Goal: Information Seeking & Learning: Learn about a topic

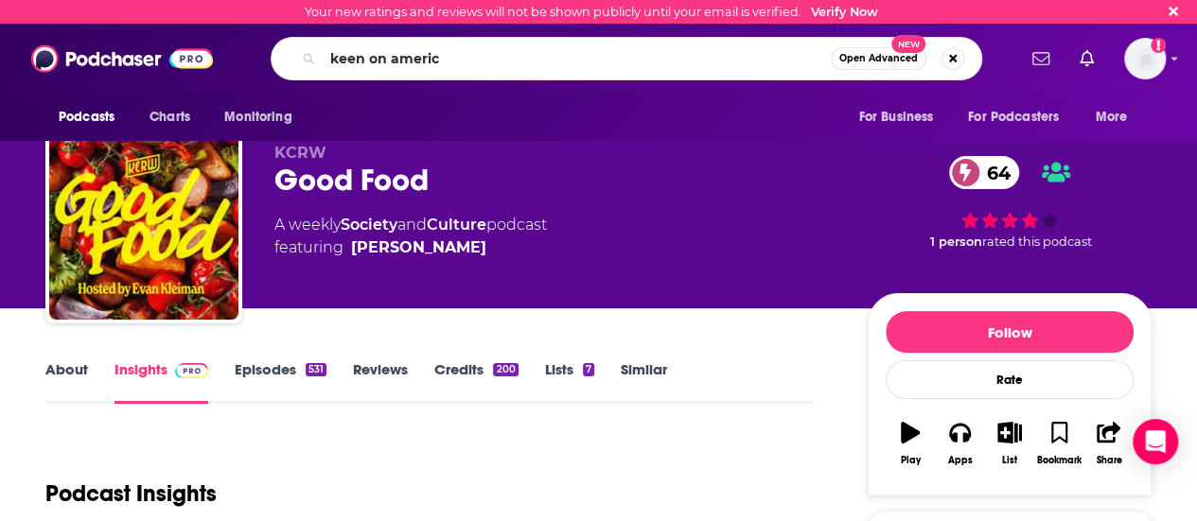
type input "keen on [GEOGRAPHIC_DATA]"
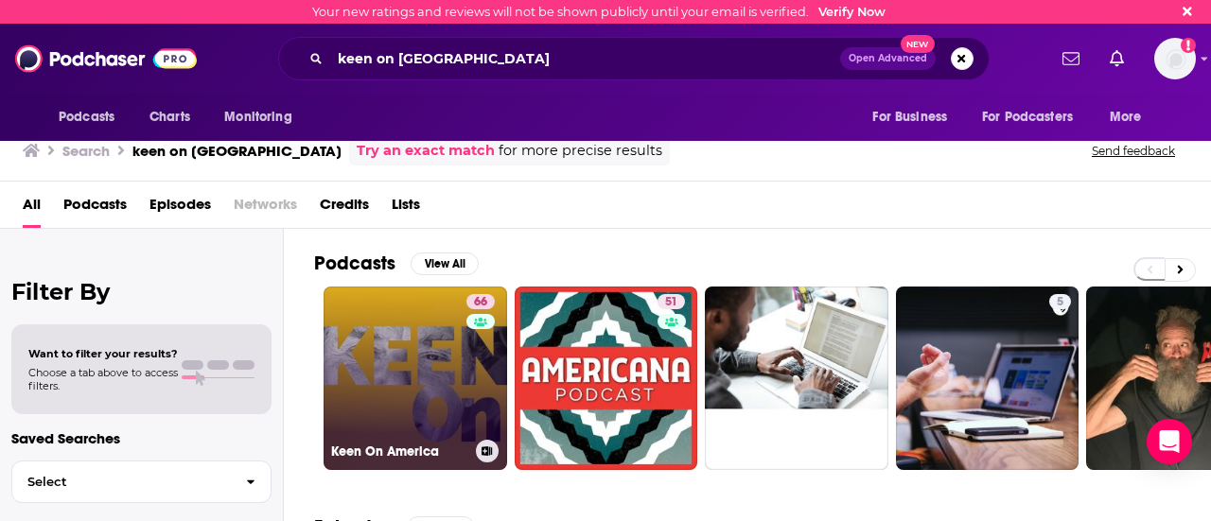
click at [424, 331] on link "66 Keen On America" at bounding box center [416, 379] width 184 height 184
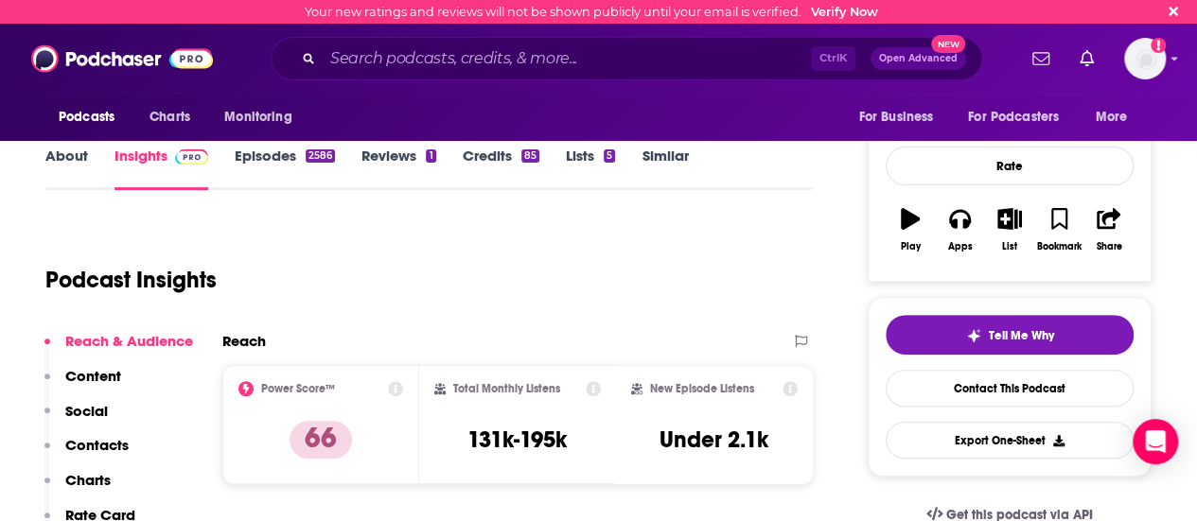
scroll to position [331, 0]
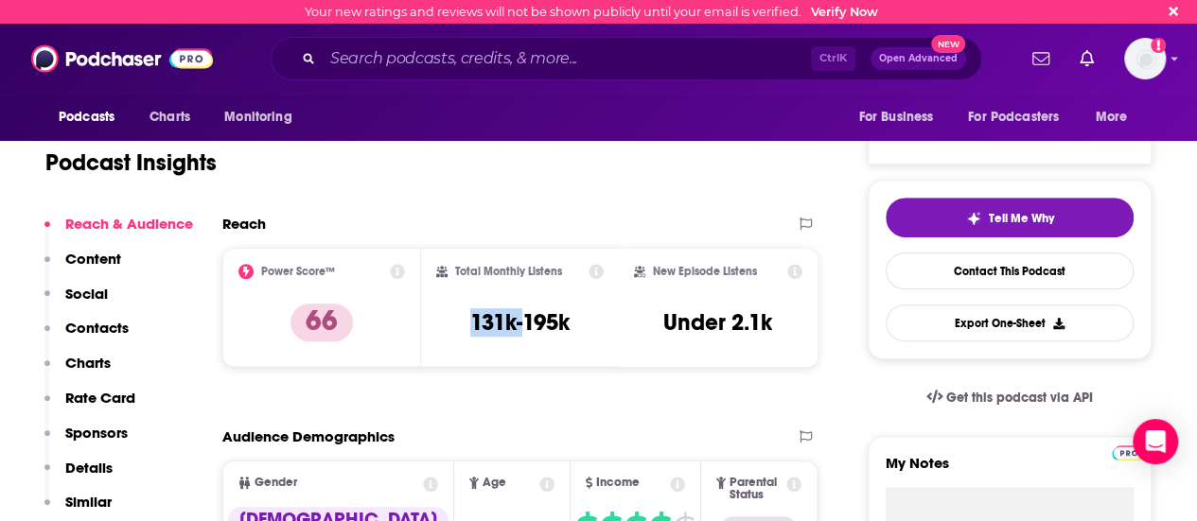
drag, startPoint x: 436, startPoint y: 359, endPoint x: 520, endPoint y: 357, distance: 84.2
click at [520, 357] on div "Total Monthly Listens 131k-195k" at bounding box center [520, 307] width 199 height 119
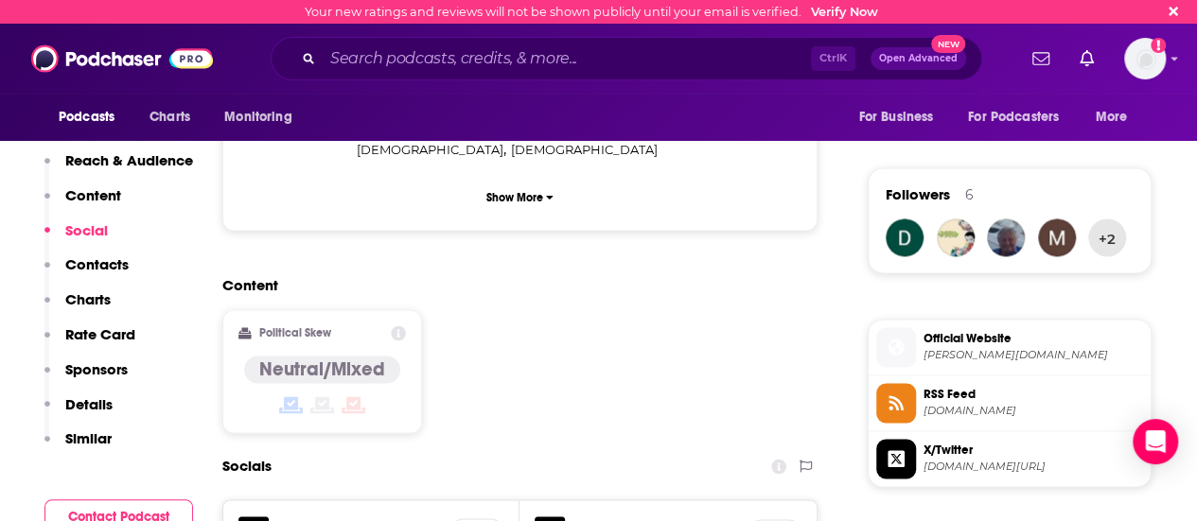
scroll to position [1286, 0]
click at [323, 517] on h5 "X/Twitter" at bounding box center [359, 526] width 151 height 18
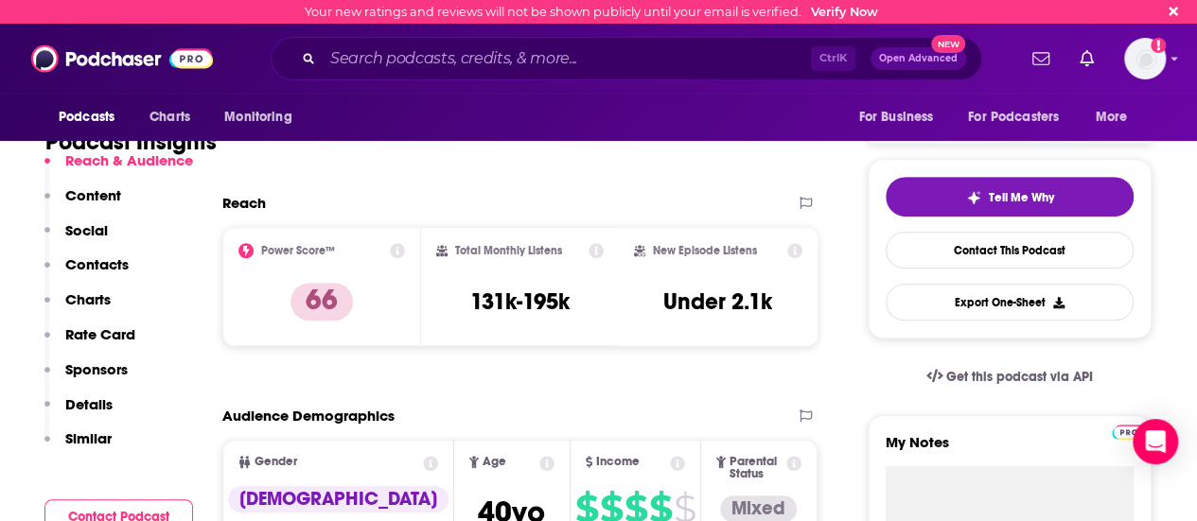
scroll to position [351, 0]
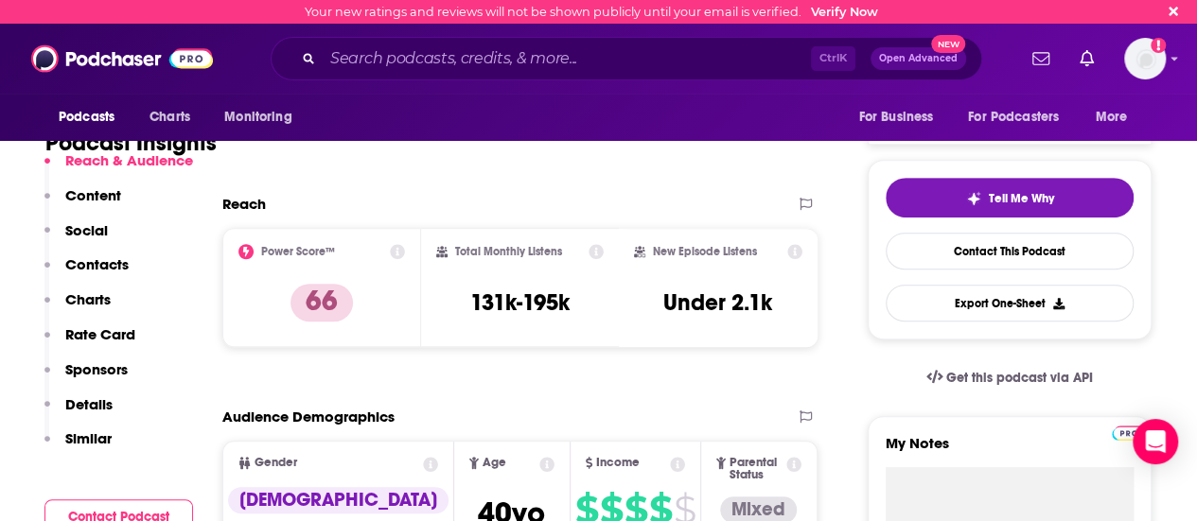
click at [593, 251] on icon at bounding box center [595, 251] width 15 height 15
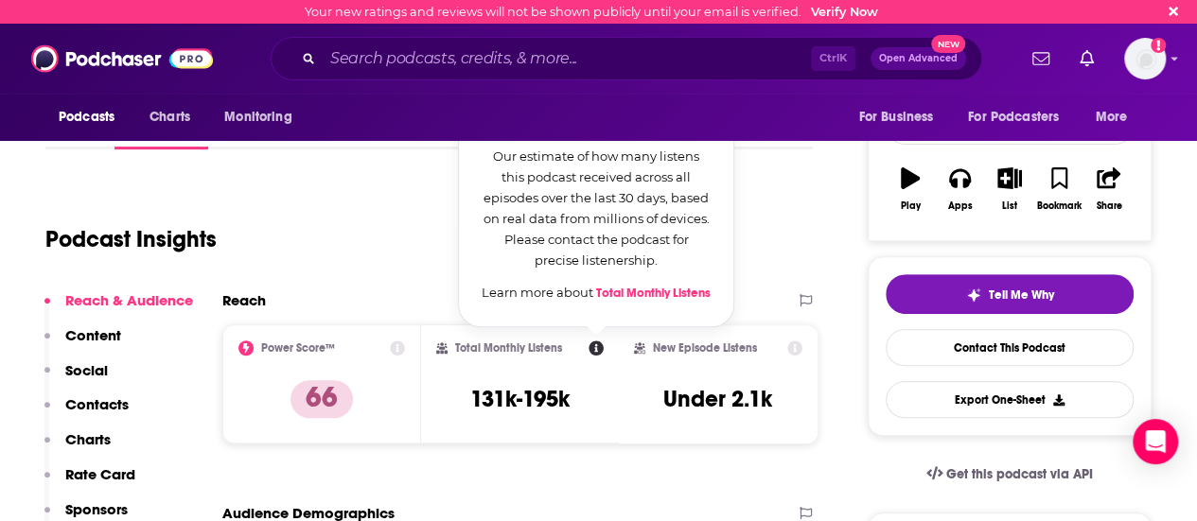
scroll to position [171, 0]
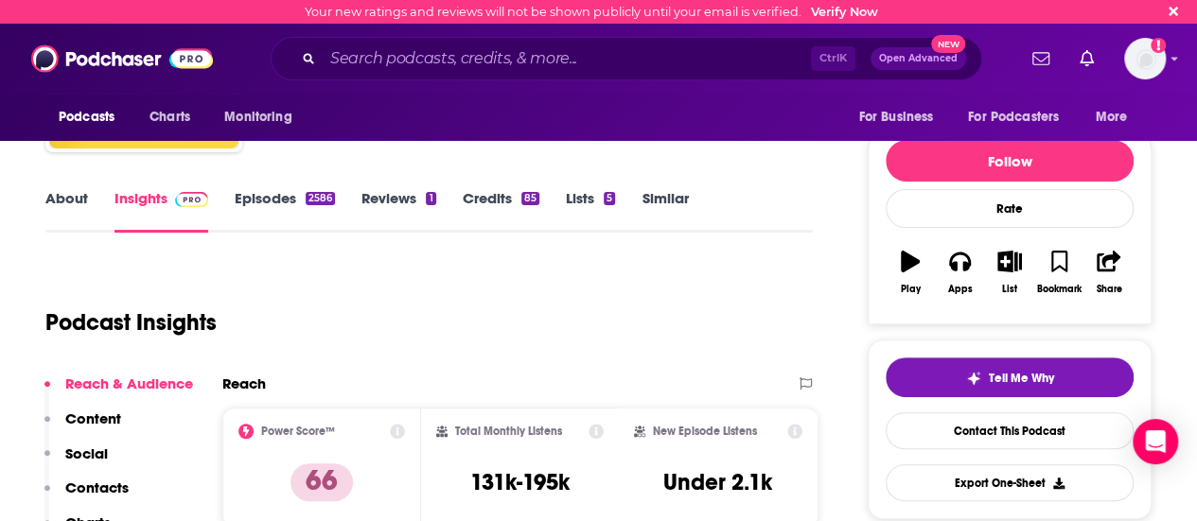
click at [783, 325] on div "Podcast Insights" at bounding box center [421, 311] width 752 height 97
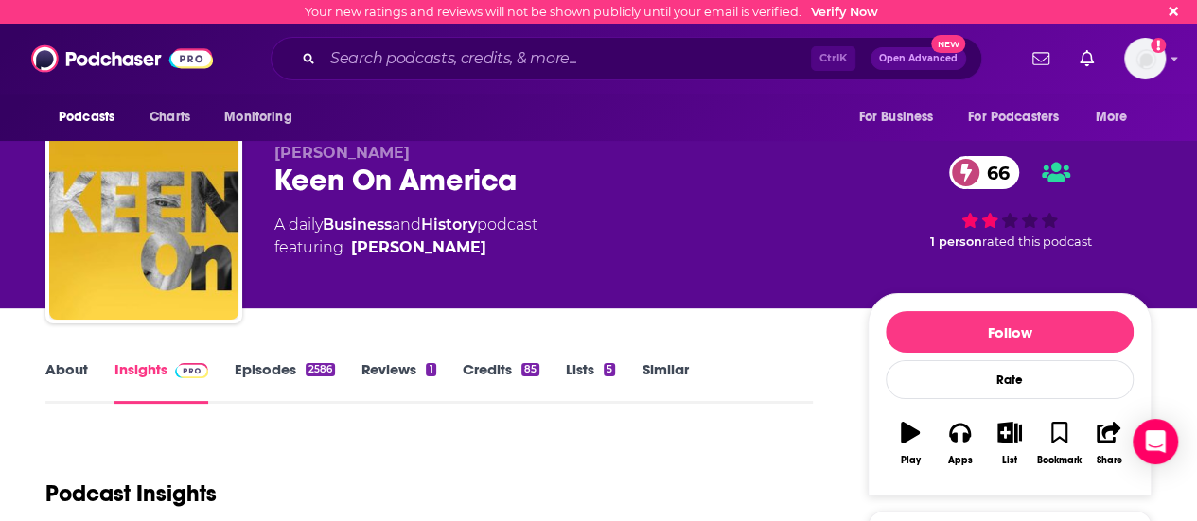
scroll to position [1, 0]
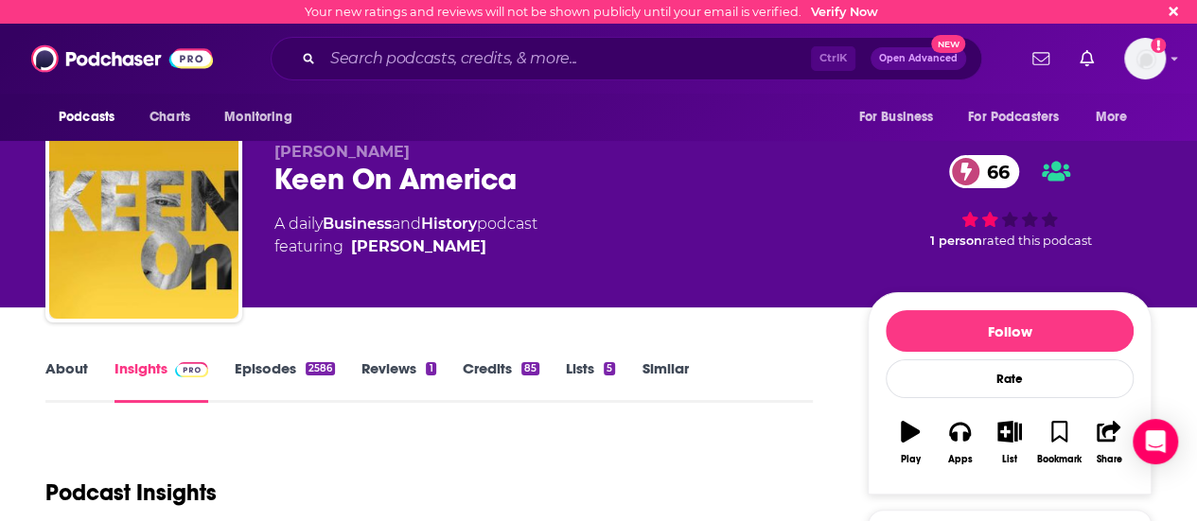
click at [388, 387] on link "Reviews 1" at bounding box center [398, 382] width 74 height 44
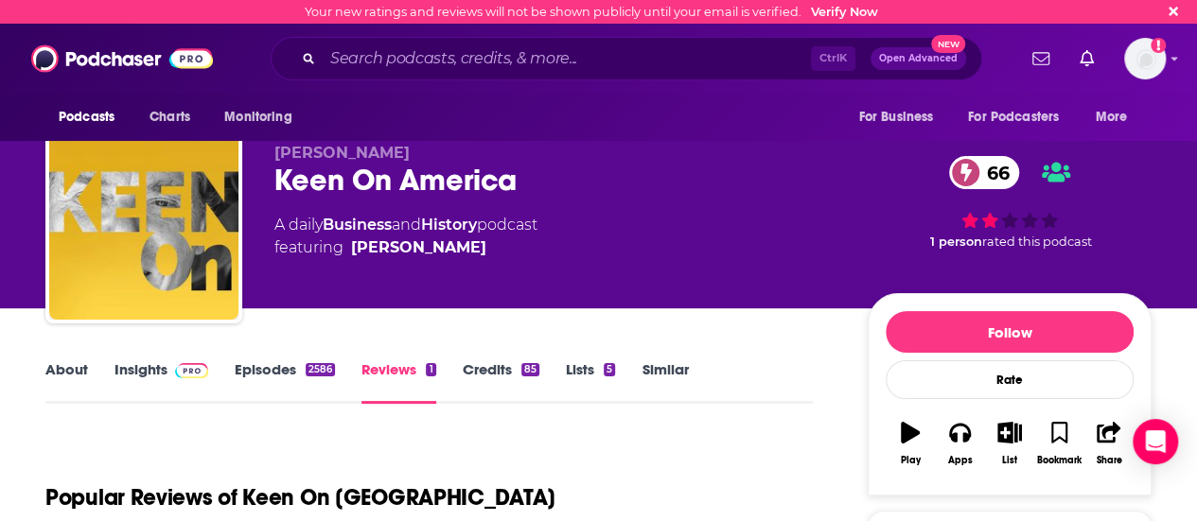
click at [302, 374] on link "Episodes 2586" at bounding box center [285, 382] width 100 height 44
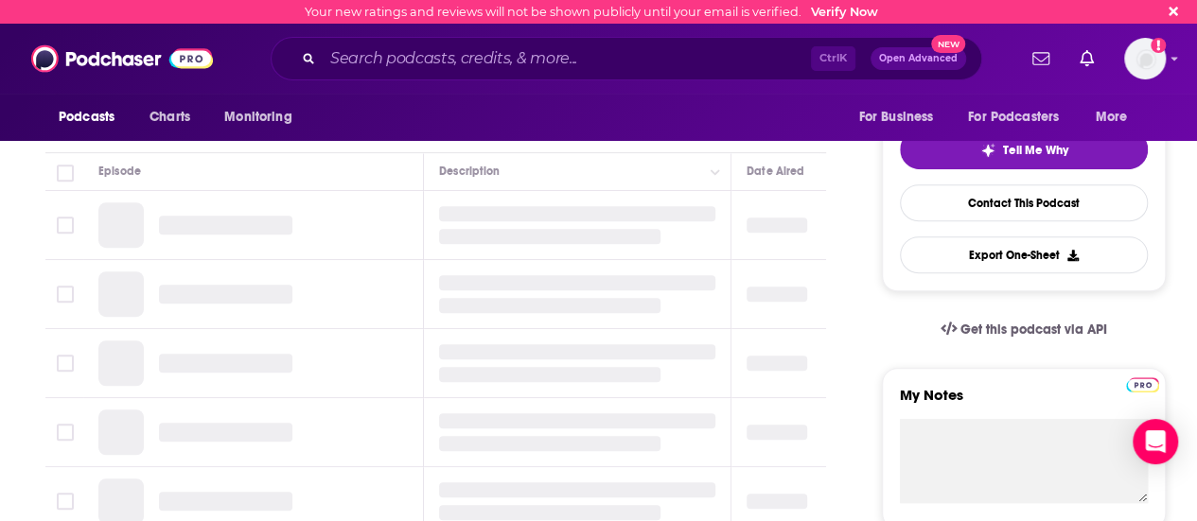
scroll to position [400, 0]
